Goal: Check status: Check status

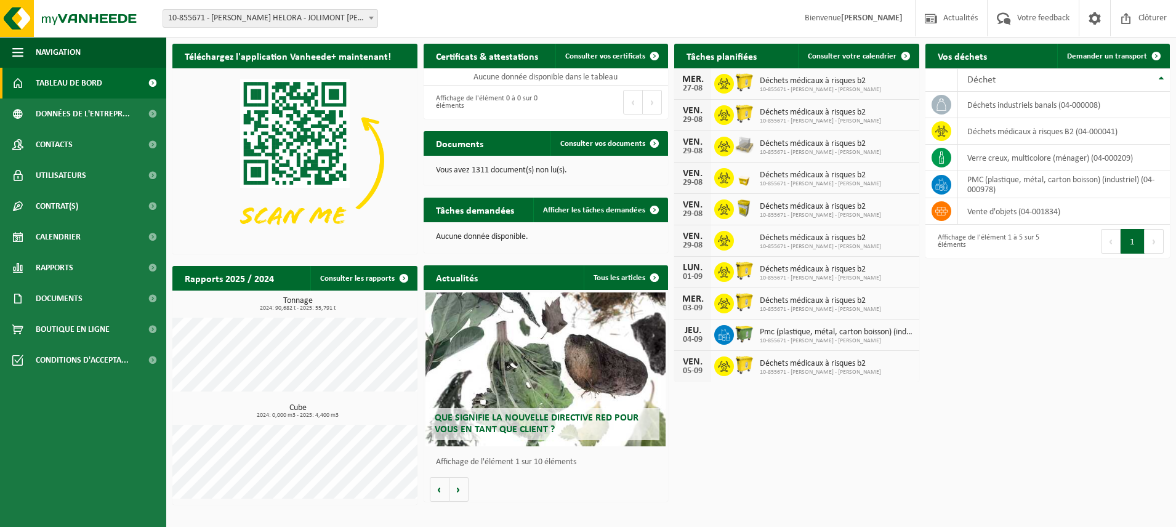
click at [372, 17] on b at bounding box center [371, 18] width 5 height 3
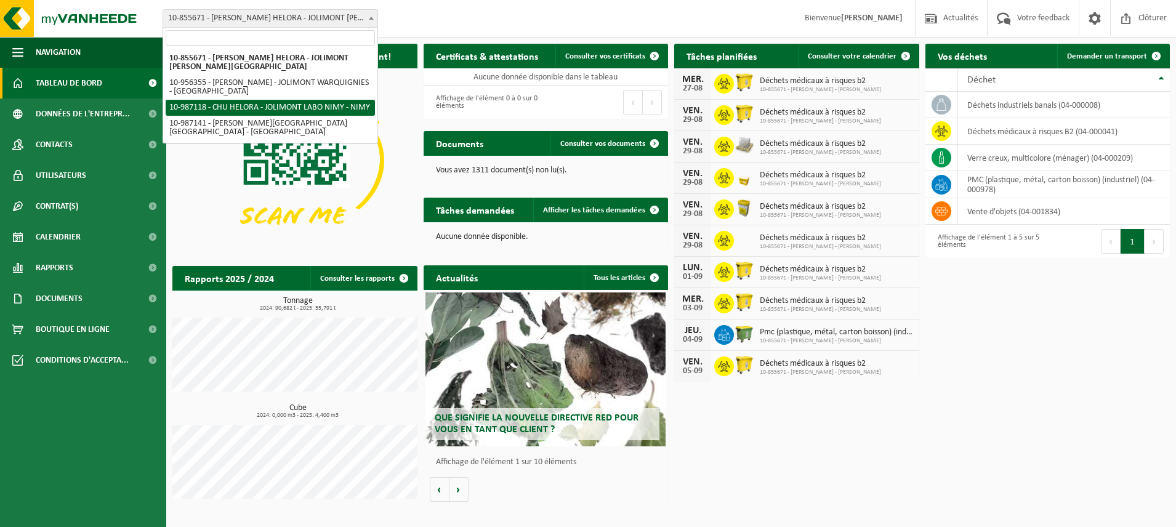
select select "166961"
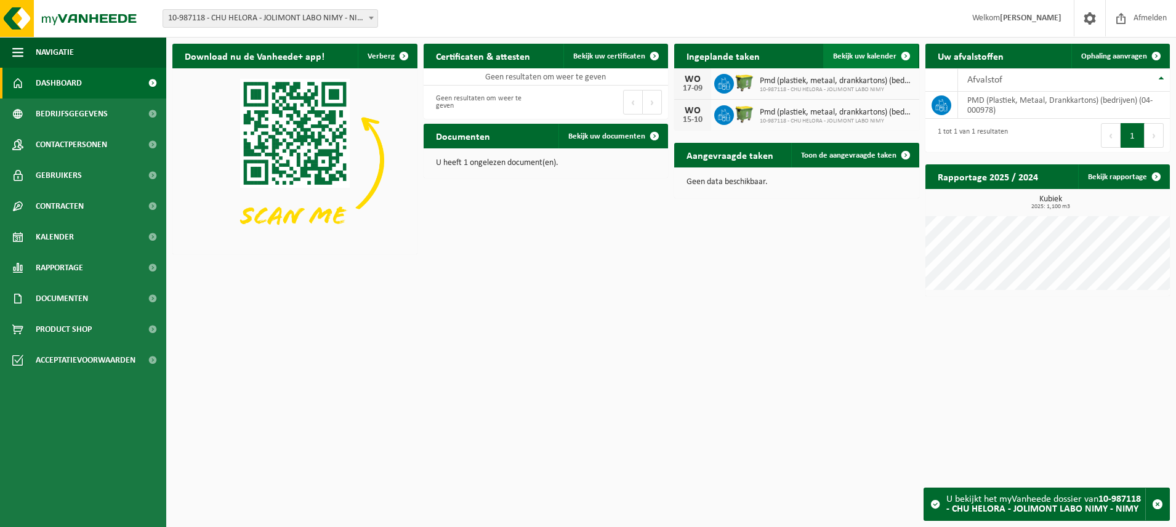
click at [872, 58] on span "Bekijk uw kalender" at bounding box center [864, 56] width 63 height 8
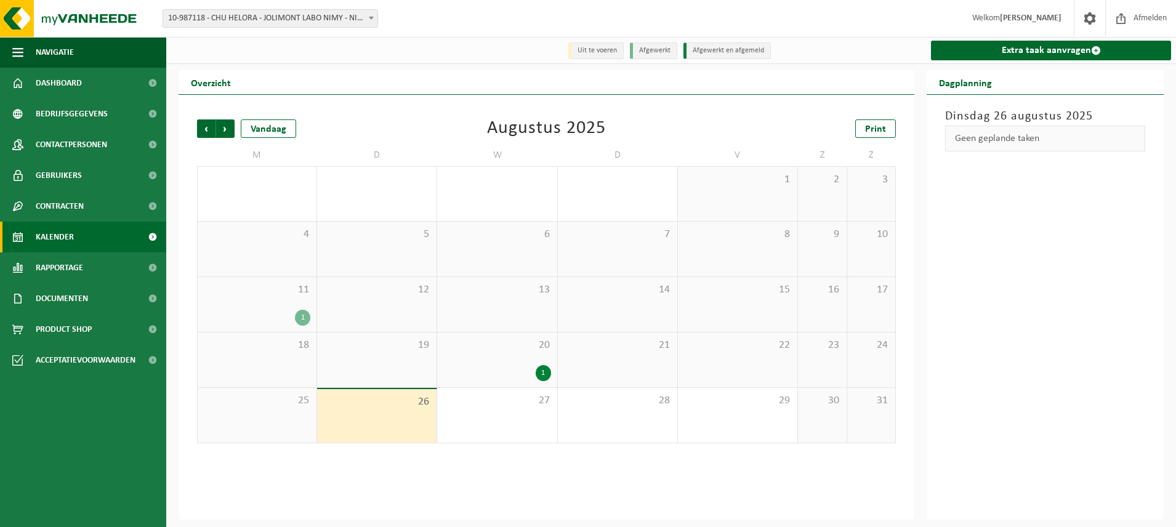
click at [502, 355] on div "20 1" at bounding box center [496, 359] width 119 height 55
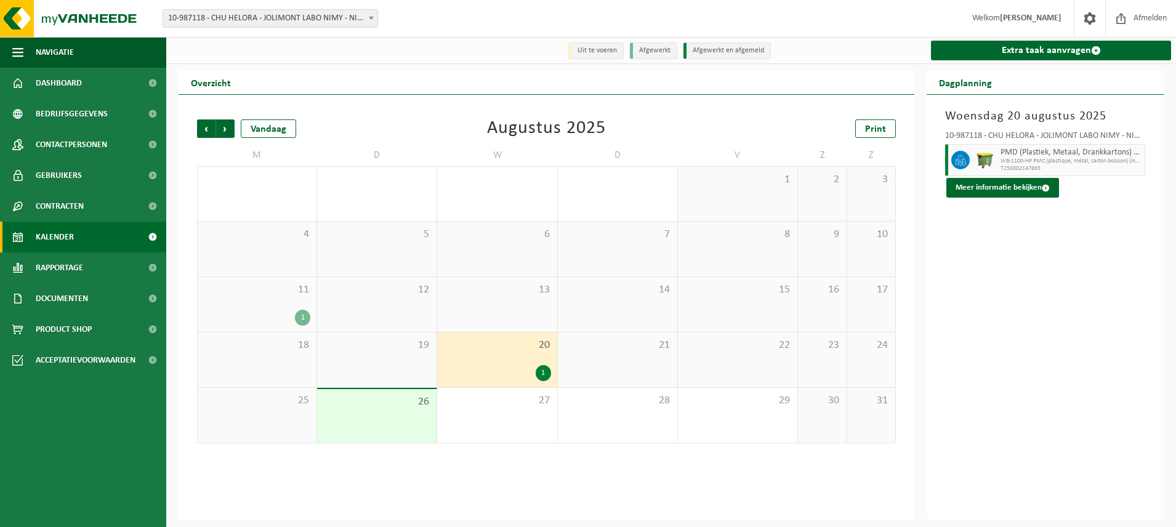
click at [263, 293] on span "11" at bounding box center [257, 290] width 106 height 14
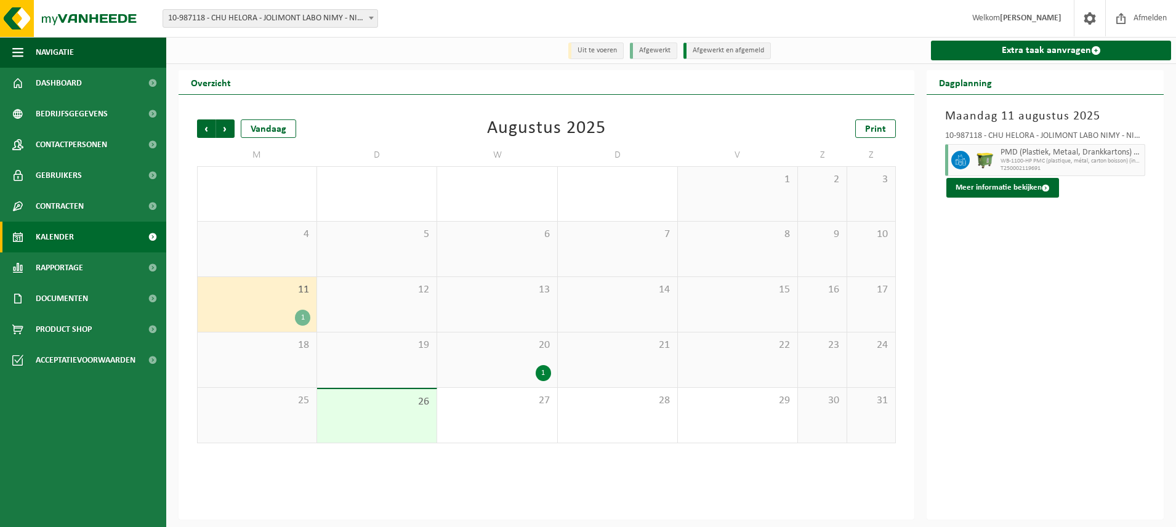
click at [502, 368] on div "1" at bounding box center [496, 373] width 107 height 16
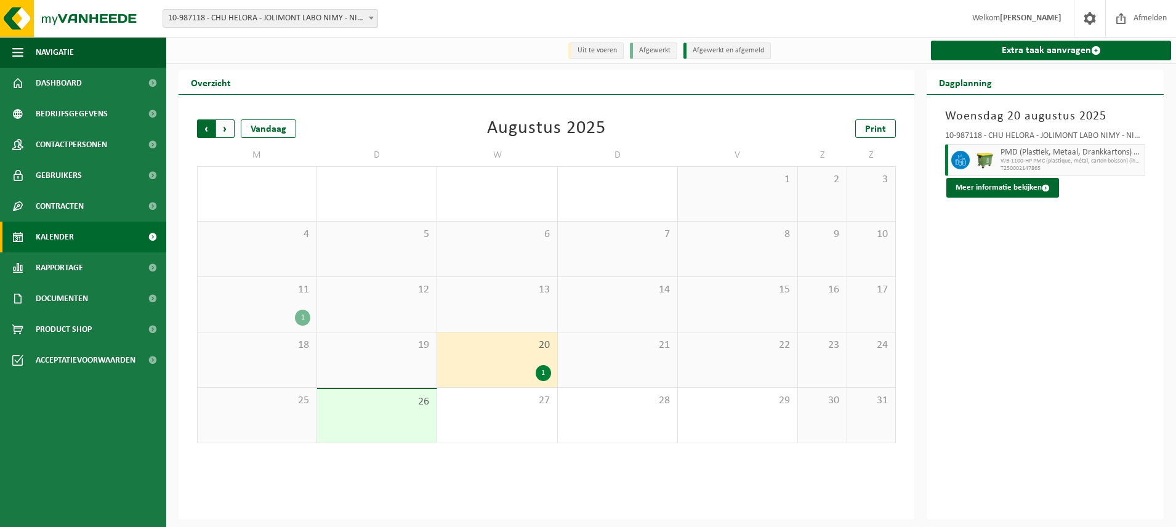
click at [230, 128] on span "Volgende" at bounding box center [225, 128] width 18 height 18
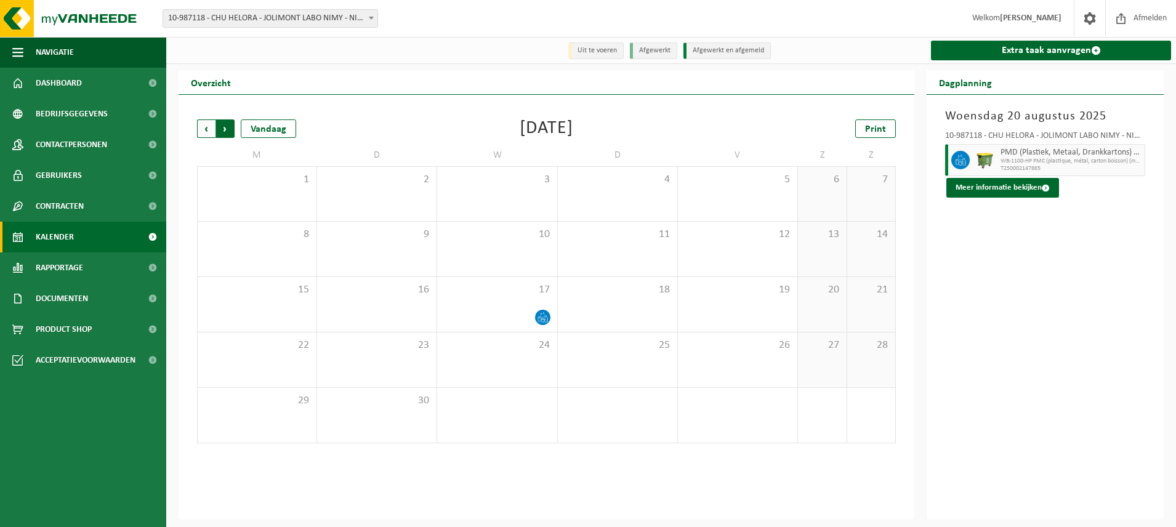
click at [212, 125] on span "Vorige" at bounding box center [206, 128] width 18 height 18
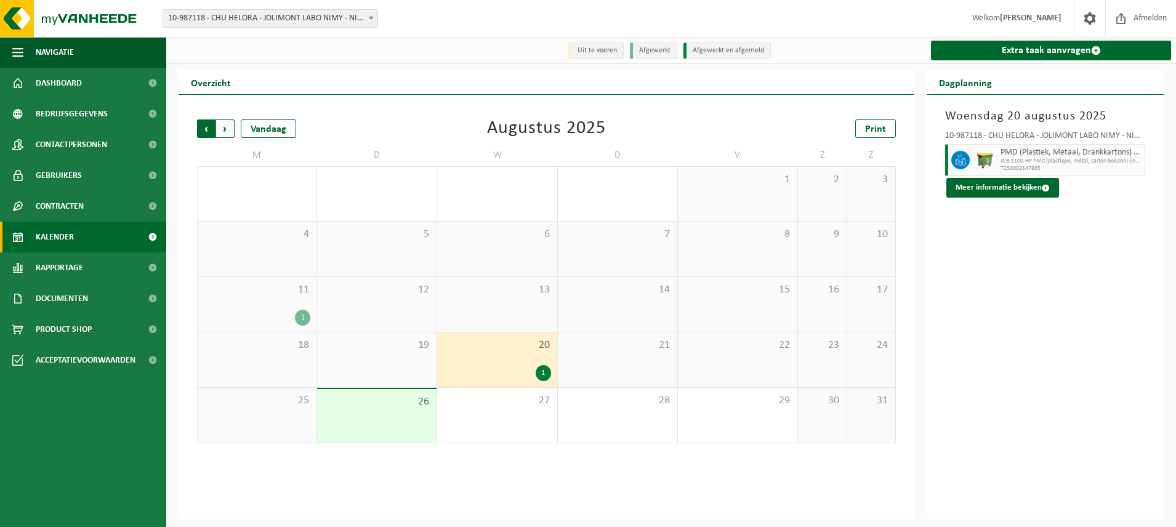
click at [229, 130] on span "Volgende" at bounding box center [225, 128] width 18 height 18
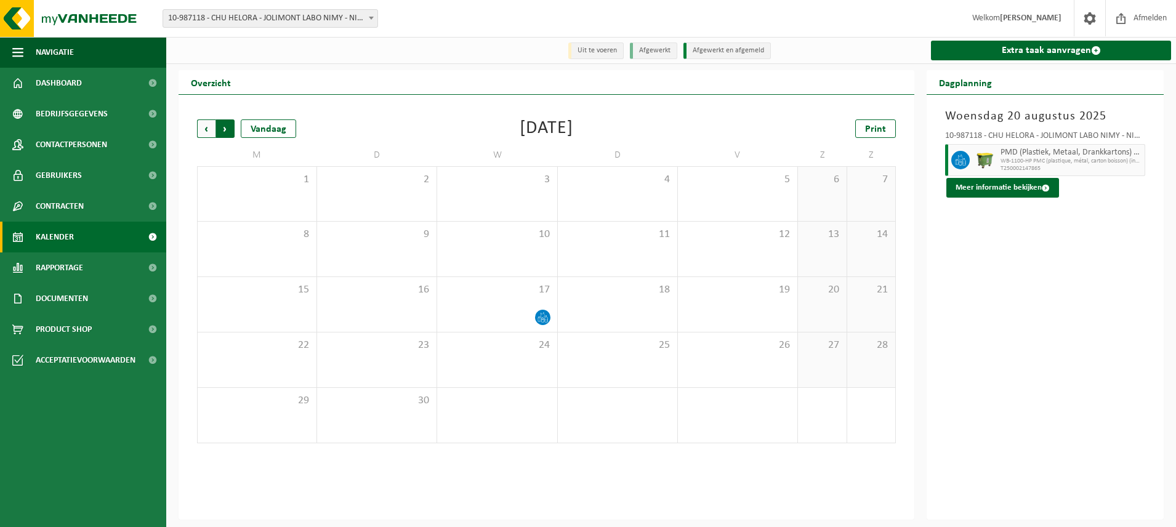
click at [207, 130] on span "Vorige" at bounding box center [206, 128] width 18 height 18
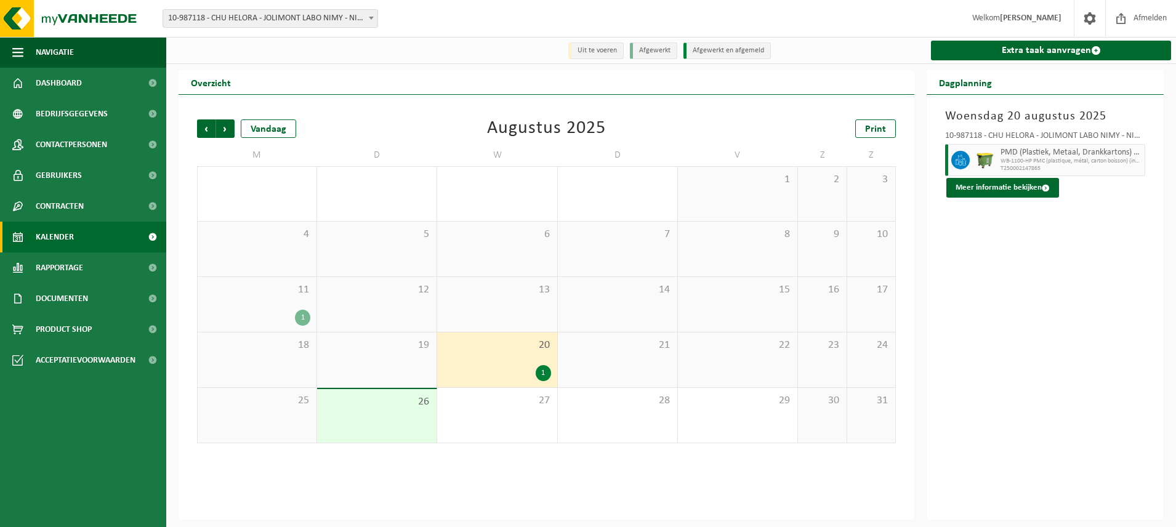
click at [306, 319] on div "1" at bounding box center [302, 318] width 15 height 16
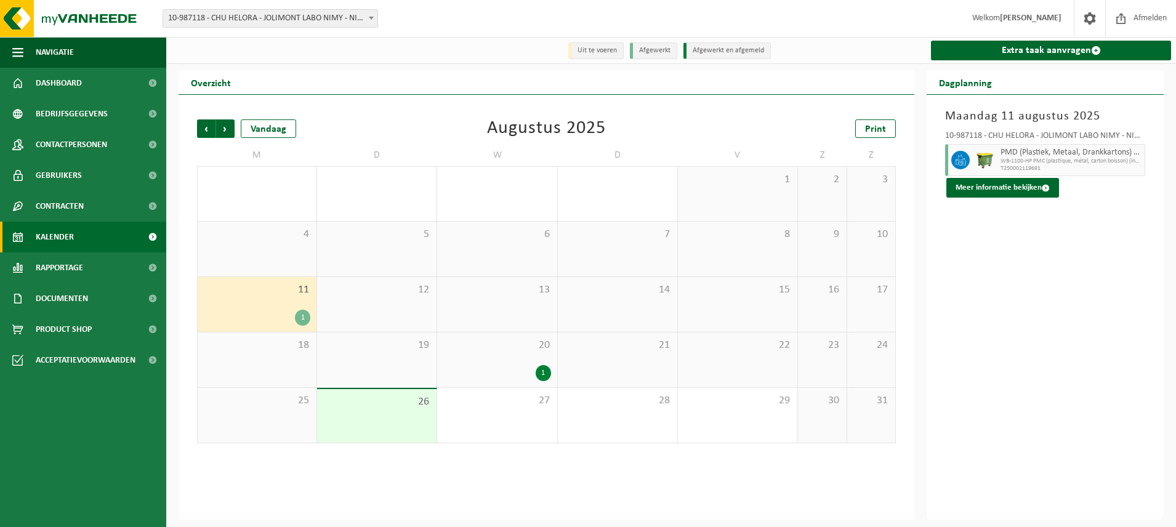
click at [547, 378] on div "1" at bounding box center [543, 373] width 15 height 16
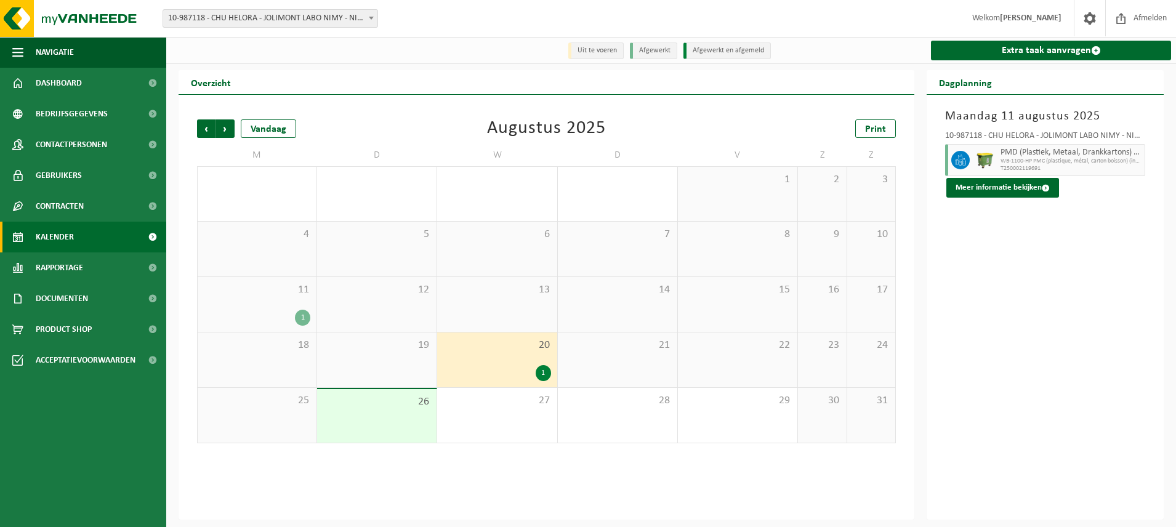
click at [547, 377] on div "1" at bounding box center [543, 373] width 15 height 16
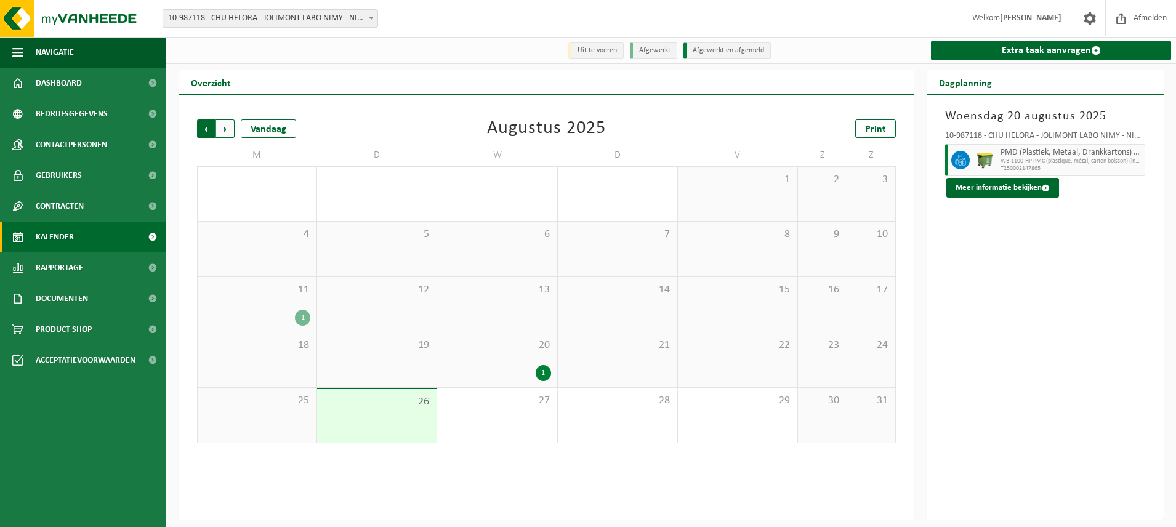
click at [228, 134] on span "Volgende" at bounding box center [225, 128] width 18 height 18
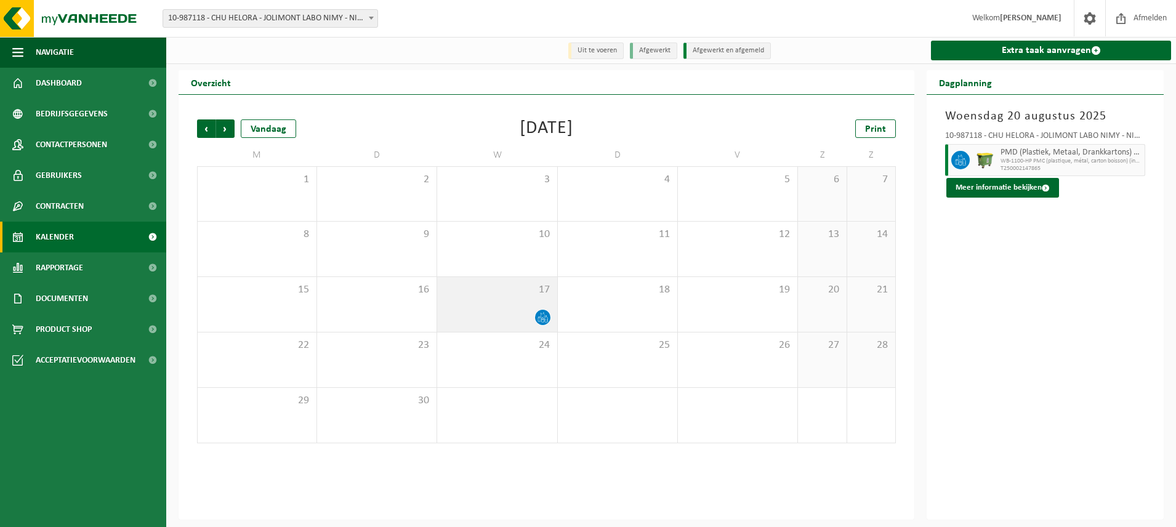
click at [546, 321] on icon at bounding box center [542, 317] width 10 height 10
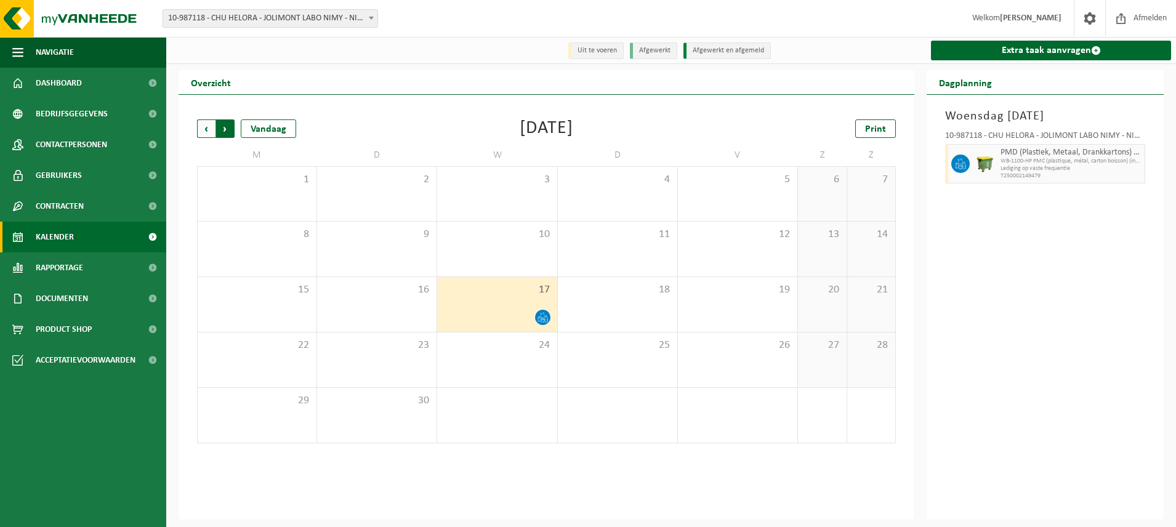
click at [204, 132] on span "Vorige" at bounding box center [206, 128] width 18 height 18
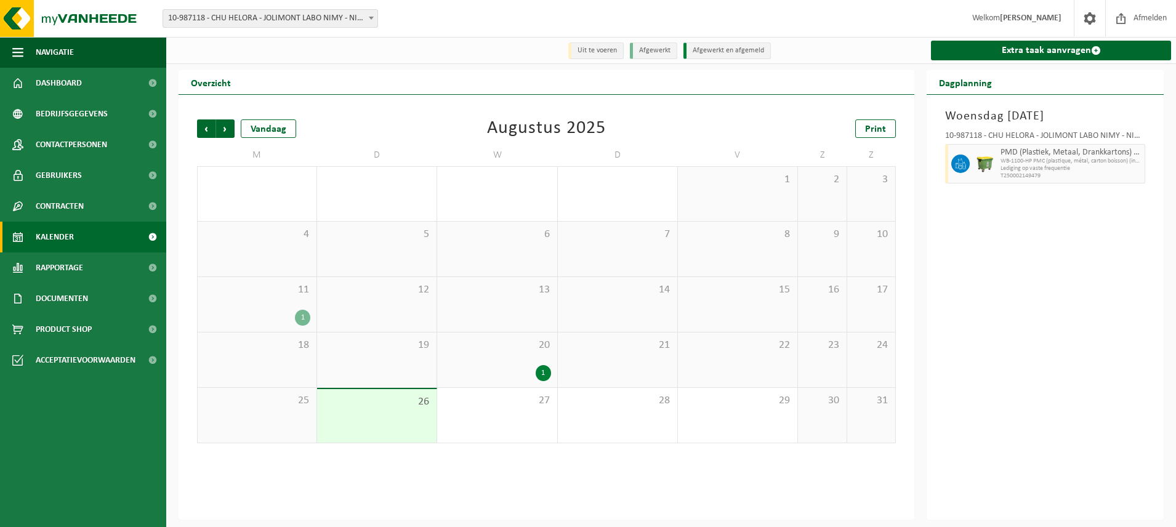
click at [373, 18] on b at bounding box center [371, 18] width 5 height 3
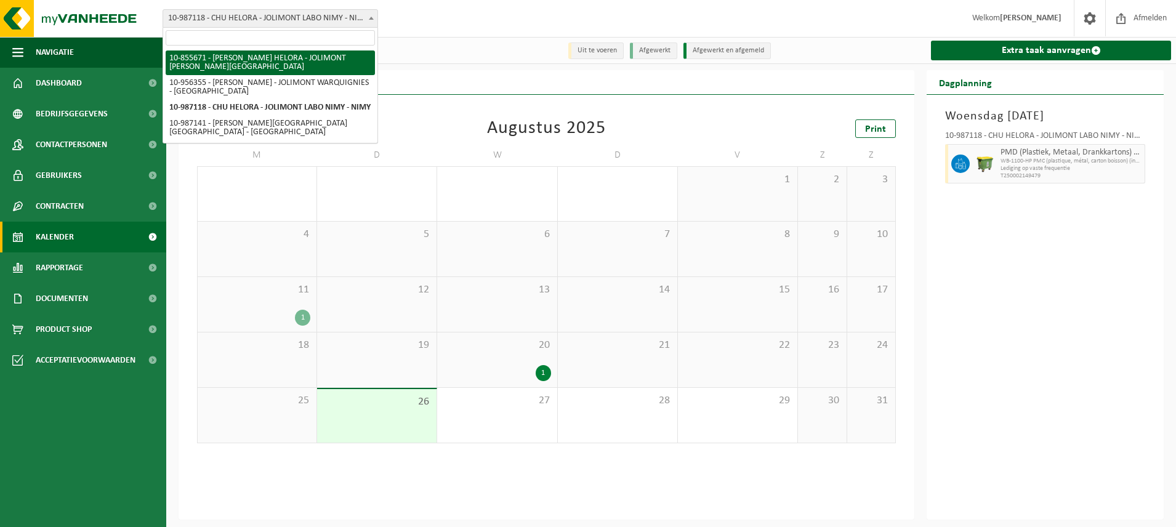
select select "98454"
